Goal: Information Seeking & Learning: Learn about a topic

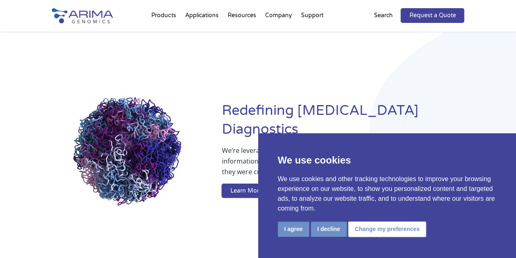
click at [377, 232] on button "Change my preferences" at bounding box center [388, 228] width 78 height 15
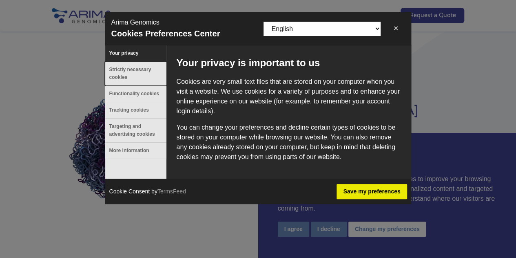
click at [127, 71] on button "Strictly necessary cookies" at bounding box center [135, 74] width 61 height 24
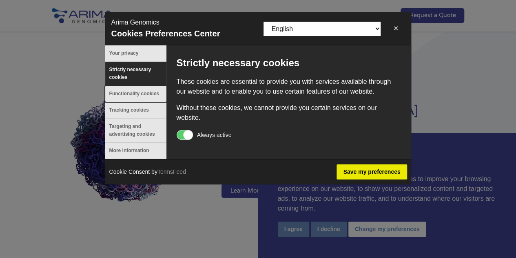
click at [126, 90] on button "Functionality cookies" at bounding box center [135, 94] width 61 height 16
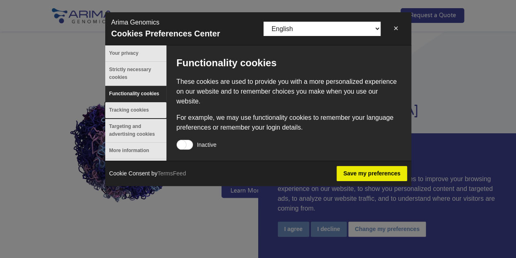
click at [118, 110] on button "Tracking cookies" at bounding box center [135, 110] width 61 height 16
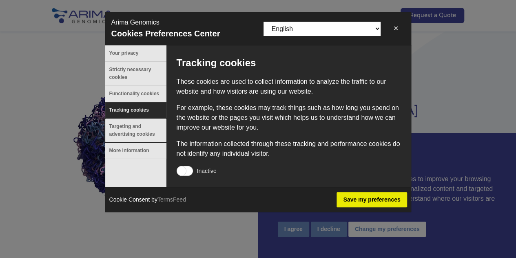
click at [120, 124] on button "Targeting and advertising cookies" at bounding box center [135, 130] width 61 height 24
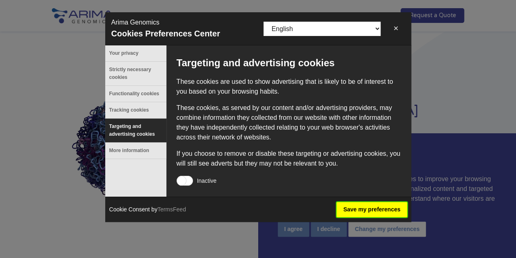
click at [383, 210] on button "Save my preferences" at bounding box center [372, 209] width 70 height 15
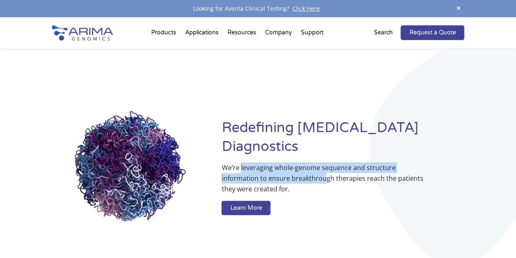
drag, startPoint x: 240, startPoint y: 157, endPoint x: 288, endPoint y: 165, distance: 48.7
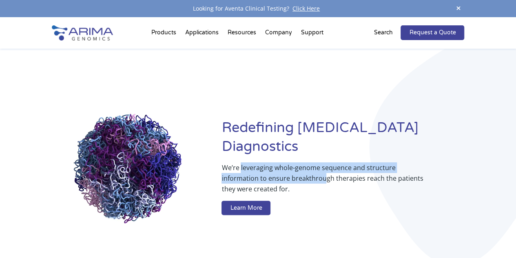
click at [288, 165] on p "We’re leveraging whole-genome sequence and structure information to ensure brea…" at bounding box center [327, 181] width 210 height 38
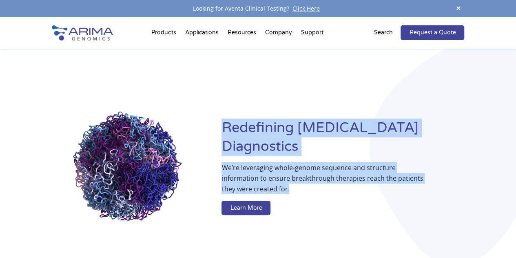
drag, startPoint x: 225, startPoint y: 134, endPoint x: 300, endPoint y: 176, distance: 85.4
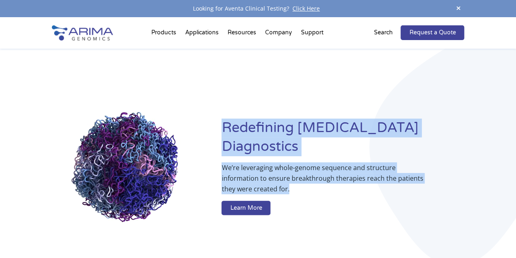
click at [300, 176] on div "Redefining Cancer Diagnostics We’re leveraging whole-genome sequence and struct…" at bounding box center [343, 168] width 243 height 100
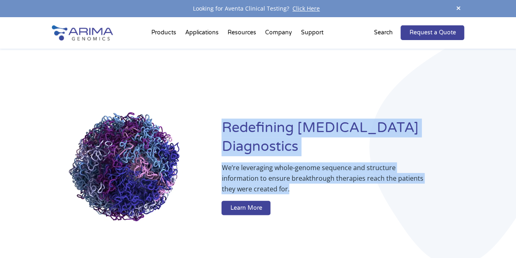
copy div "Redefining Cancer Diagnostics We’re leveraging whole-genome sequence and struct…"
